Goal: Task Accomplishment & Management: Complete application form

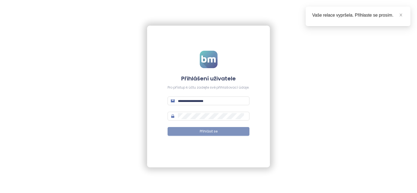
type input "**********"
click at [198, 132] on button "Přihlásit se" at bounding box center [208, 131] width 82 height 9
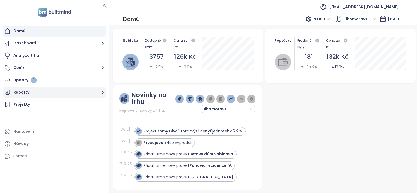
click at [42, 93] on button "Reporty" at bounding box center [54, 92] width 103 height 11
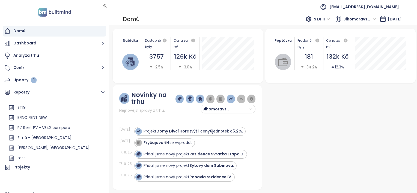
scroll to position [586, 0]
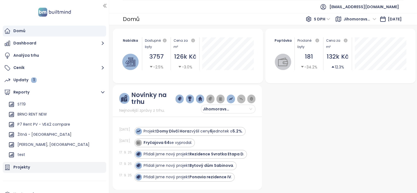
click at [26, 164] on div "Projekty" at bounding box center [54, 167] width 103 height 11
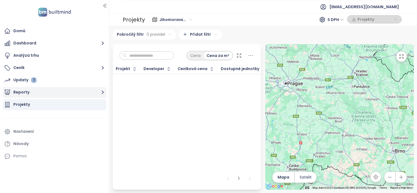
click at [53, 95] on button "Reporty" at bounding box center [54, 92] width 103 height 11
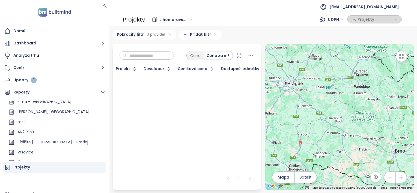
scroll to position [625, 0]
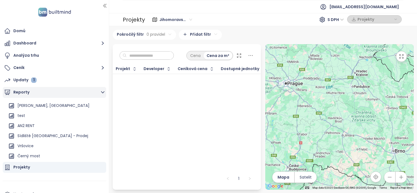
click at [54, 95] on button "Reporty" at bounding box center [54, 92] width 103 height 11
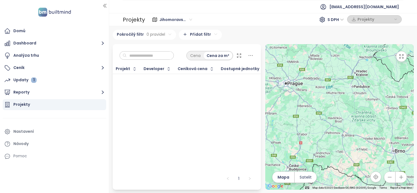
click at [190, 19] on span "Jihomoravský kraj" at bounding box center [175, 20] width 33 height 8
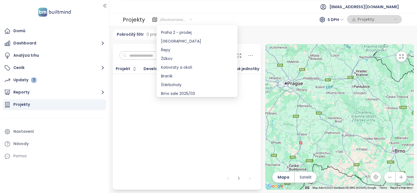
scroll to position [231, 0]
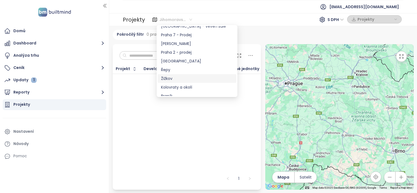
click at [172, 79] on div "Žižkov" at bounding box center [197, 79] width 72 height 6
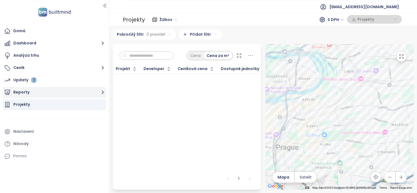
click at [105, 92] on icon "button" at bounding box center [102, 92] width 7 height 7
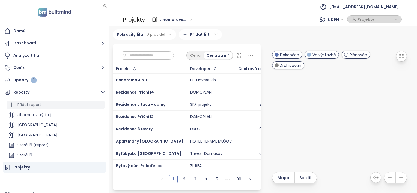
click at [64, 103] on div "Přidat report" at bounding box center [56, 105] width 98 height 9
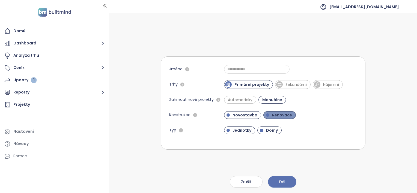
click at [275, 115] on span "Renovace" at bounding box center [281, 114] width 25 height 5
click at [267, 131] on span "Domy" at bounding box center [271, 130] width 17 height 5
click at [229, 101] on span "Automaticky" at bounding box center [240, 99] width 30 height 5
drag, startPoint x: 286, startPoint y: 184, endPoint x: 327, endPoint y: 172, distance: 42.8
click at [327, 172] on div "Jméno Trhy Primární projekty Sekundární Nájemní Zahrnout nové projekty Automati…" at bounding box center [263, 103] width 204 height 180
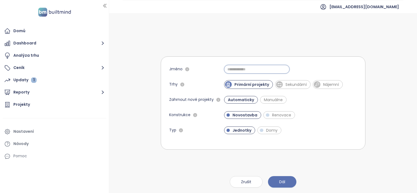
click at [241, 72] on input "Jméno" at bounding box center [256, 69] width 65 height 9
type input "**********"
click at [285, 184] on span "Dál" at bounding box center [282, 182] width 6 height 6
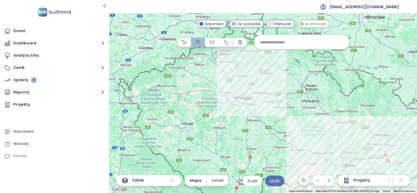
drag, startPoint x: 195, startPoint y: 104, endPoint x: 234, endPoint y: 144, distance: 56.3
click at [234, 144] on div at bounding box center [263, 103] width 308 height 180
click at [328, 178] on icon "button" at bounding box center [328, 180] width 5 height 5
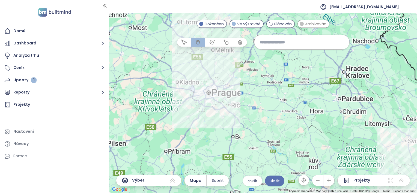
click at [328, 178] on icon "button" at bounding box center [328, 180] width 5 height 5
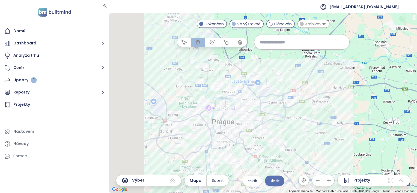
drag, startPoint x: 183, startPoint y: 101, endPoint x: 392, endPoint y: 166, distance: 218.5
click at [392, 166] on div at bounding box center [263, 103] width 308 height 180
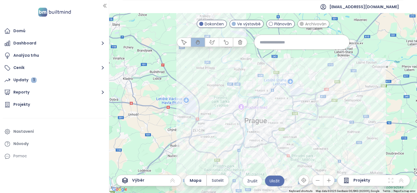
click at [328, 179] on icon "button" at bounding box center [328, 180] width 5 height 5
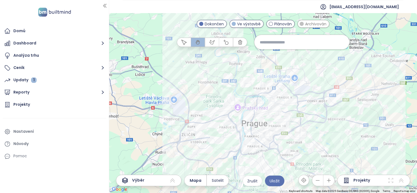
click at [328, 179] on icon "button" at bounding box center [328, 180] width 5 height 5
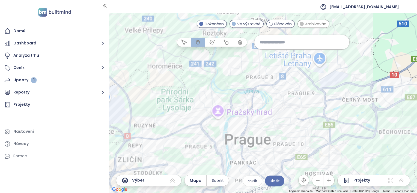
click at [328, 179] on icon "button" at bounding box center [328, 180] width 5 height 5
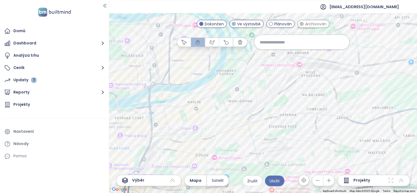
drag, startPoint x: 330, startPoint y: 130, endPoint x: 276, endPoint y: 82, distance: 72.2
click at [276, 82] on div at bounding box center [263, 103] width 308 height 180
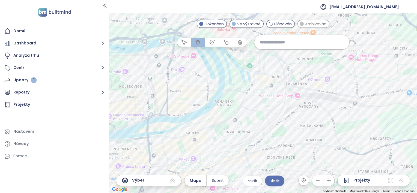
drag, startPoint x: 277, startPoint y: 96, endPoint x: 275, endPoint y: 128, distance: 31.7
click at [275, 128] on div at bounding box center [263, 103] width 308 height 180
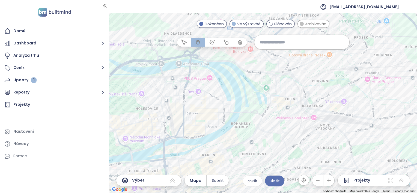
drag, startPoint x: 293, startPoint y: 76, endPoint x: 309, endPoint y: 99, distance: 28.5
click at [309, 99] on div at bounding box center [263, 103] width 308 height 180
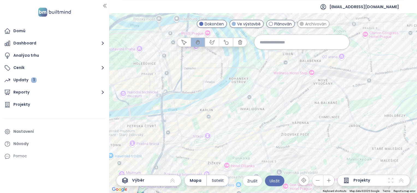
drag, startPoint x: 225, startPoint y: 160, endPoint x: 222, endPoint y: 114, distance: 46.7
click at [222, 114] on div at bounding box center [263, 103] width 308 height 180
click at [213, 42] on icon "button" at bounding box center [211, 42] width 5 height 5
click at [277, 154] on div at bounding box center [263, 103] width 308 height 180
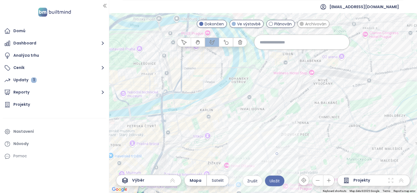
click at [256, 175] on div at bounding box center [263, 103] width 308 height 180
click at [207, 130] on div at bounding box center [263, 103] width 308 height 180
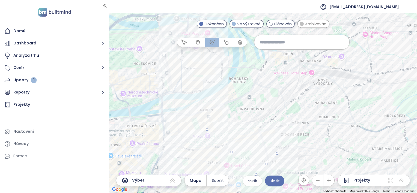
click at [194, 56] on div at bounding box center [263, 103] width 308 height 180
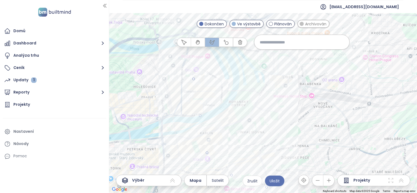
click at [331, 62] on div at bounding box center [263, 103] width 308 height 180
click at [355, 91] on div at bounding box center [263, 103] width 308 height 180
click at [287, 109] on div at bounding box center [263, 103] width 308 height 180
click at [286, 140] on div at bounding box center [263, 103] width 308 height 180
click at [318, 180] on icon "button" at bounding box center [317, 180] width 5 height 5
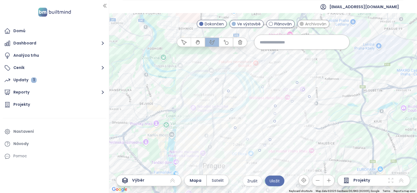
click at [270, 140] on div at bounding box center [263, 103] width 308 height 180
click at [172, 180] on icon at bounding box center [172, 181] width 5 height 4
click at [172, 180] on icon at bounding box center [172, 180] width 7 height 7
click at [399, 180] on icon at bounding box center [401, 181] width 5 height 4
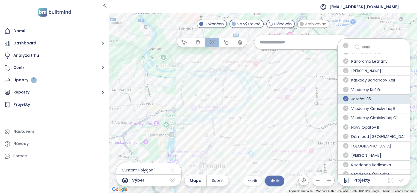
scroll to position [492, 0]
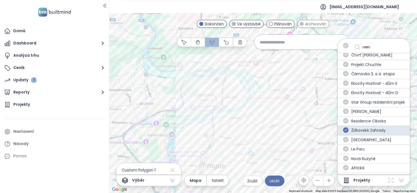
click at [326, 164] on div at bounding box center [263, 103] width 308 height 180
click at [326, 161] on div at bounding box center [263, 103] width 308 height 180
click at [183, 43] on icon "button" at bounding box center [183, 42] width 5 height 5
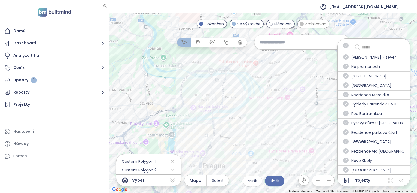
scroll to position [1263, 0]
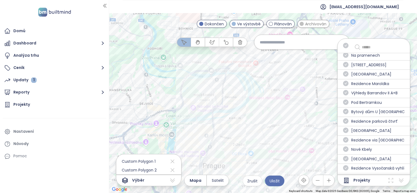
click at [362, 45] on span at bounding box center [377, 47] width 53 height 9
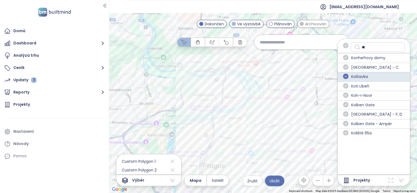
scroll to position [0, 0]
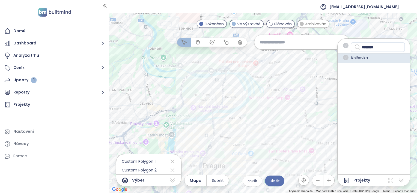
click at [348, 58] on icon "check-circle" at bounding box center [345, 57] width 5 height 5
click at [383, 48] on input "********" at bounding box center [382, 47] width 40 height 7
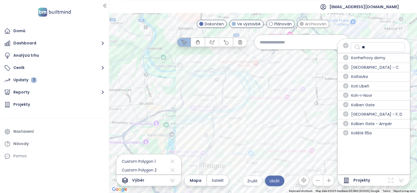
type input "*"
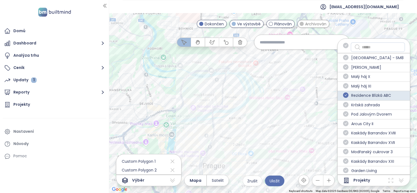
click at [383, 48] on input "text" at bounding box center [382, 47] width 40 height 7
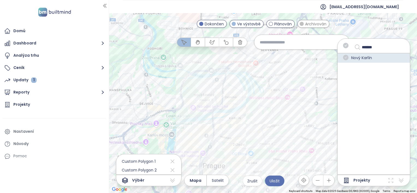
click at [345, 58] on icon "check-circle" at bounding box center [345, 57] width 5 height 5
click at [385, 47] on input "*******" at bounding box center [382, 47] width 40 height 7
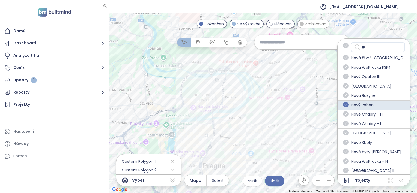
type input "*"
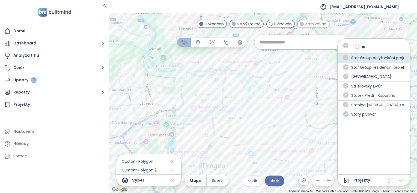
click at [346, 57] on icon "check-circle" at bounding box center [345, 57] width 5 height 5
click at [375, 48] on input "**" at bounding box center [382, 47] width 40 height 7
type input "*"
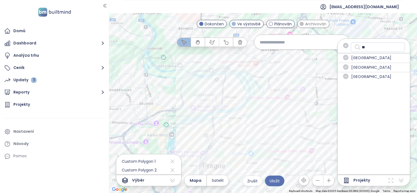
type input "*"
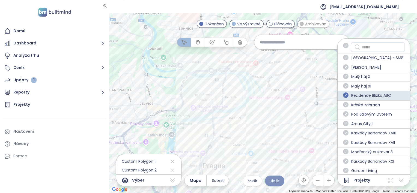
click at [274, 179] on span "Uložit" at bounding box center [274, 181] width 10 height 6
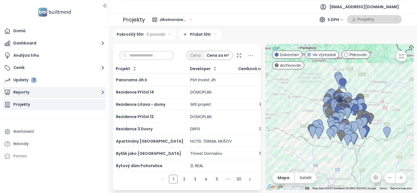
click at [28, 95] on button "Reporty" at bounding box center [54, 92] width 103 height 11
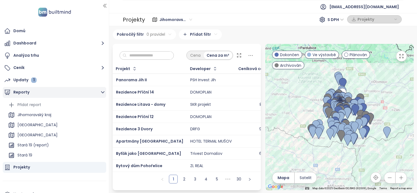
click at [28, 95] on button "Reporty" at bounding box center [54, 92] width 103 height 11
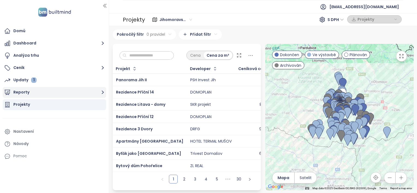
click at [32, 92] on button "Reporty" at bounding box center [54, 92] width 103 height 11
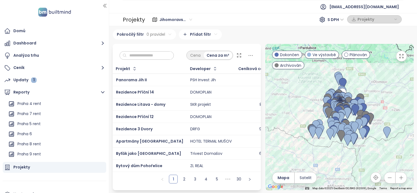
scroll to position [635, 0]
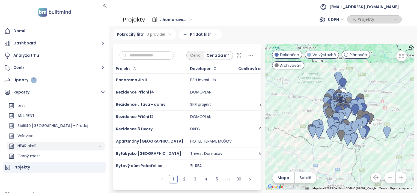
click at [31, 144] on div "NEAR okolí" at bounding box center [26, 146] width 19 height 7
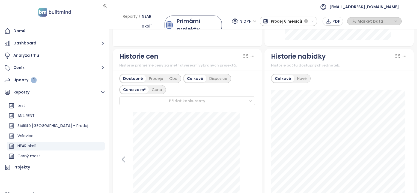
scroll to position [294, 0]
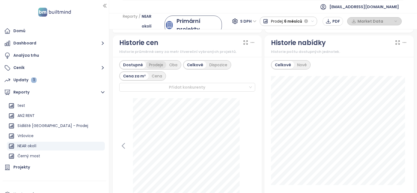
click at [155, 64] on div "Prodeje" at bounding box center [156, 65] width 20 height 8
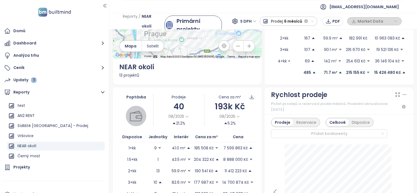
scroll to position [0, 0]
